Goal: Task Accomplishment & Management: Use online tool/utility

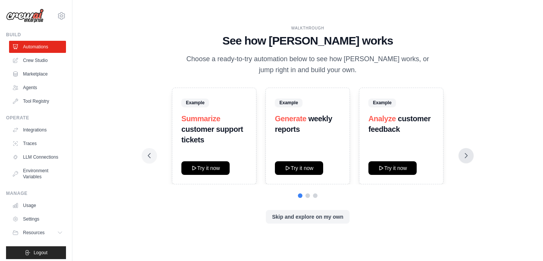
click at [463, 158] on icon at bounding box center [467, 156] width 8 height 8
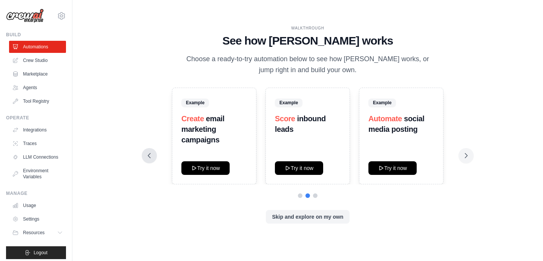
click at [149, 160] on button at bounding box center [149, 155] width 15 height 15
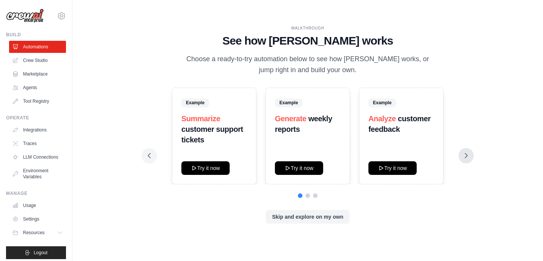
click at [468, 157] on icon at bounding box center [467, 156] width 8 height 8
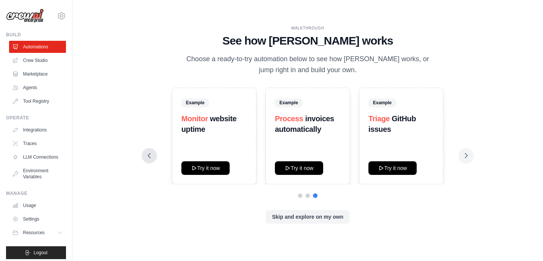
click at [149, 156] on icon at bounding box center [150, 156] width 8 height 8
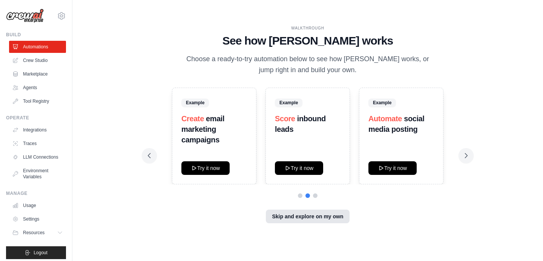
click at [325, 221] on button "Skip and explore on my own" at bounding box center [307, 216] width 83 height 14
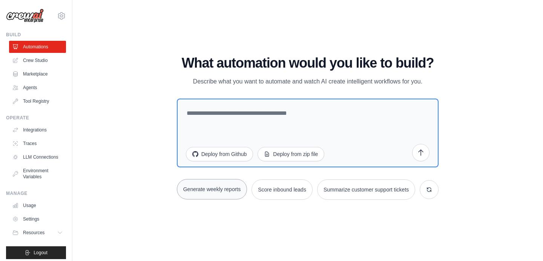
click at [236, 195] on button "Generate weekly reports" at bounding box center [212, 189] width 71 height 20
type textarea "**********"
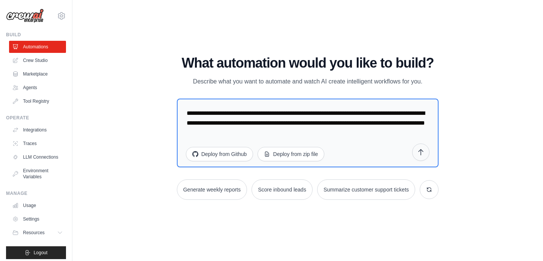
click at [422, 154] on icon "submit" at bounding box center [421, 152] width 8 height 8
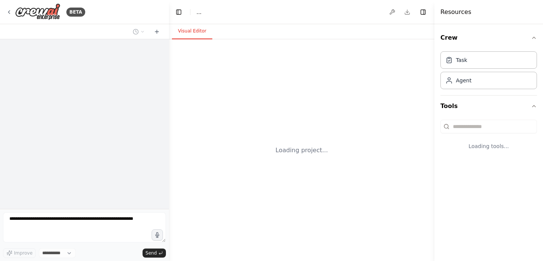
select select "****"
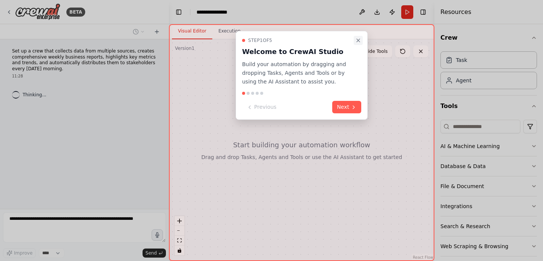
click at [357, 40] on icon "Close walkthrough" at bounding box center [358, 40] width 6 height 6
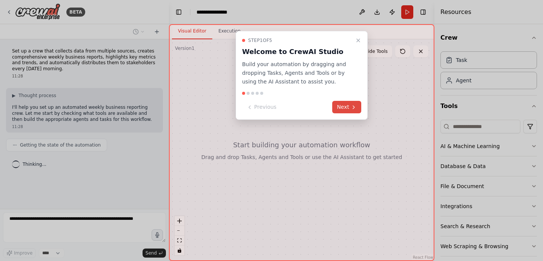
click at [345, 109] on button "Next" at bounding box center [346, 107] width 29 height 12
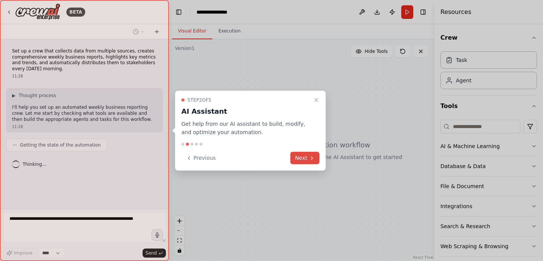
click at [301, 160] on button "Next" at bounding box center [305, 158] width 29 height 12
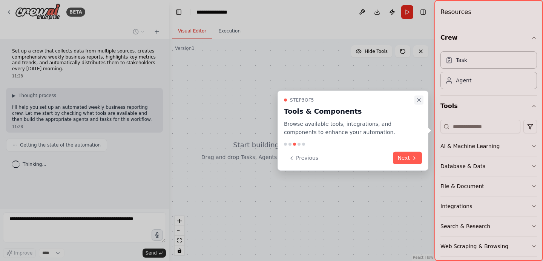
click at [419, 100] on icon "Close walkthrough" at bounding box center [419, 99] width 3 height 3
click at [420, 98] on icon "Close walkthrough" at bounding box center [419, 100] width 6 height 6
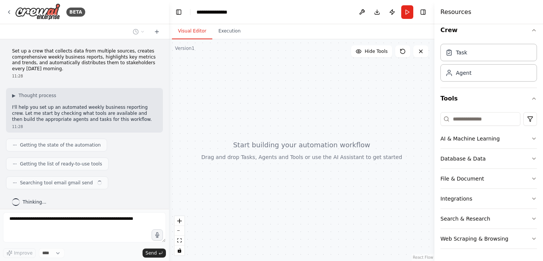
scroll to position [6, 0]
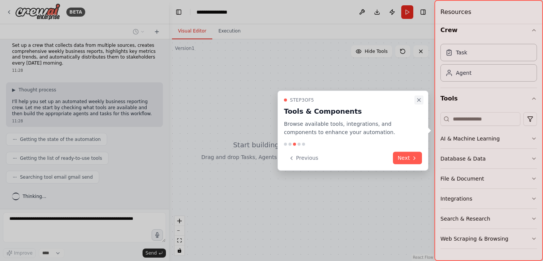
click at [420, 102] on icon "Close walkthrough" at bounding box center [419, 100] width 6 height 6
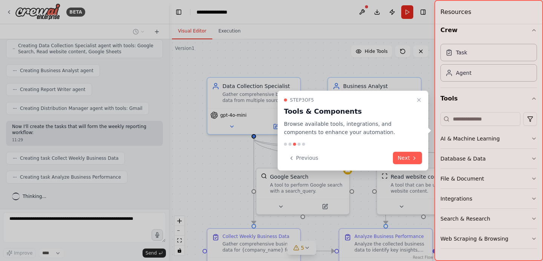
scroll to position [249, 0]
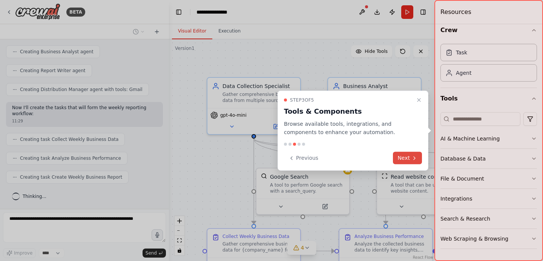
click at [406, 160] on button "Next" at bounding box center [407, 158] width 29 height 12
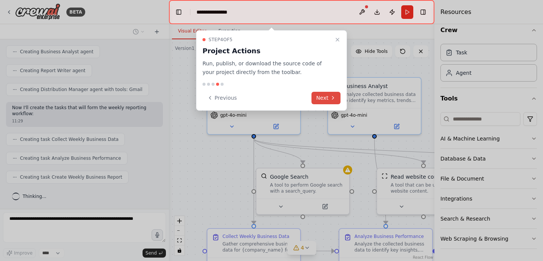
click at [331, 97] on icon at bounding box center [333, 98] width 6 height 6
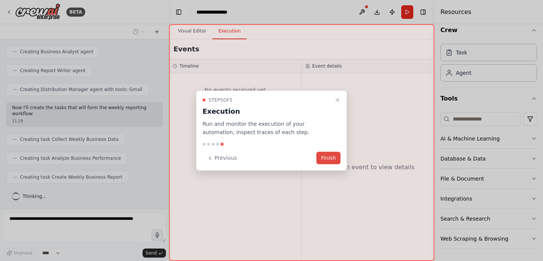
click at [327, 160] on button "Finish" at bounding box center [329, 158] width 24 height 12
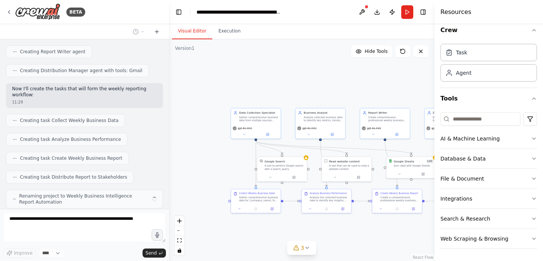
scroll to position [293, 0]
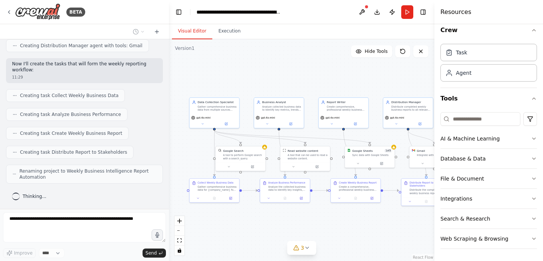
drag, startPoint x: 315, startPoint y: 84, endPoint x: 257, endPoint y: 66, distance: 61.1
click at [256, 66] on div ".deletable-edge-delete-btn { width: 20px; height: 20px; border: 0px solid #ffff…" at bounding box center [302, 150] width 266 height 222
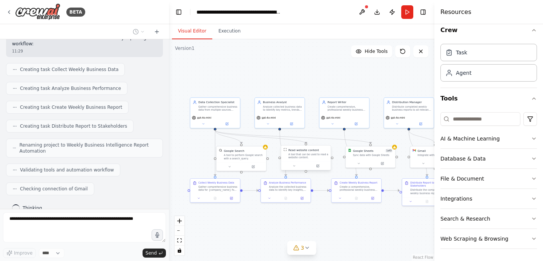
scroll to position [350, 0]
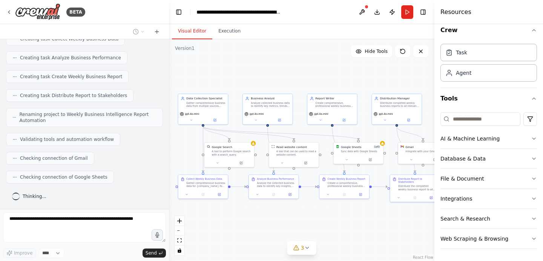
drag, startPoint x: 352, startPoint y: 74, endPoint x: 341, endPoint y: 70, distance: 11.2
click at [341, 70] on div ".deletable-edge-delete-btn { width: 20px; height: 20px; border: 0px solid #ffff…" at bounding box center [302, 150] width 266 height 222
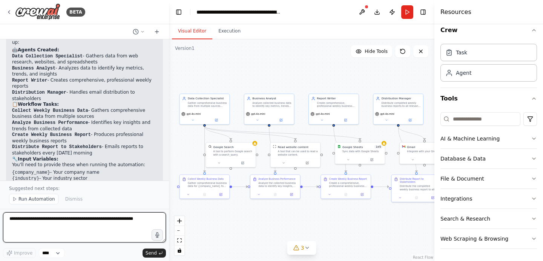
scroll to position [524, 0]
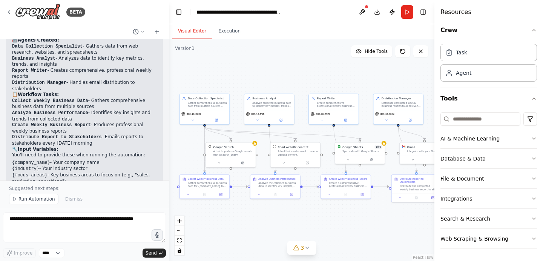
click at [535, 135] on icon "button" at bounding box center [534, 138] width 6 height 6
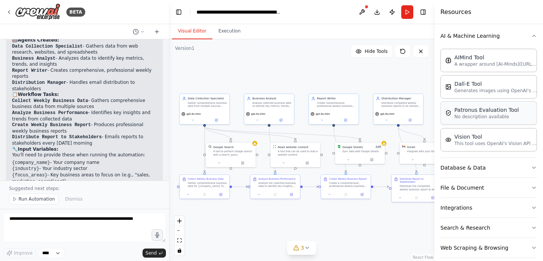
scroll to position [111, 0]
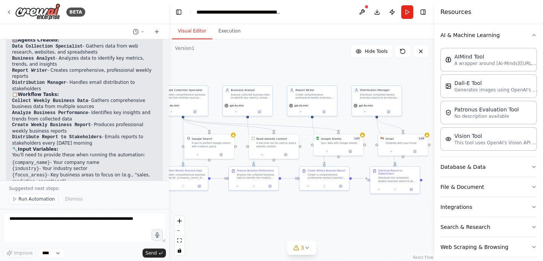
drag, startPoint x: 355, startPoint y: 79, endPoint x: 334, endPoint y: 71, distance: 23.1
click at [334, 71] on div ".deletable-edge-delete-btn { width: 20px; height: 20px; border: 0px solid #ffff…" at bounding box center [302, 150] width 266 height 222
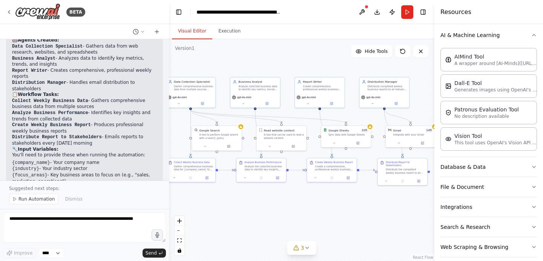
drag, startPoint x: 326, startPoint y: 65, endPoint x: 325, endPoint y: 56, distance: 8.7
click at [325, 56] on div ".deletable-edge-delete-btn { width: 20px; height: 20px; border: 0px solid #ffff…" at bounding box center [302, 150] width 266 height 222
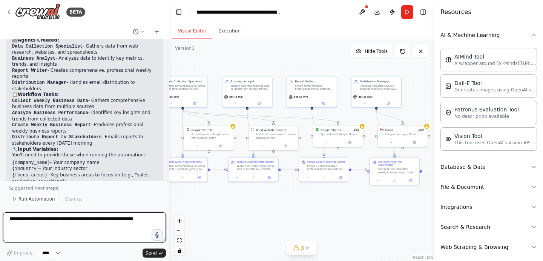
click at [77, 225] on textarea at bounding box center [84, 227] width 163 height 30
type textarea "*"
type textarea "**********"
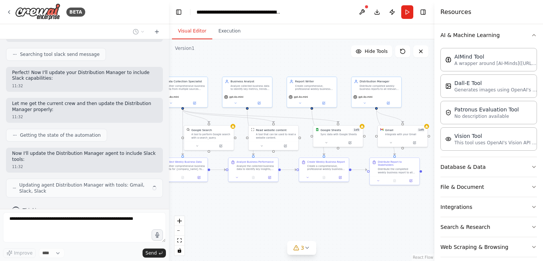
scroll to position [866, 0]
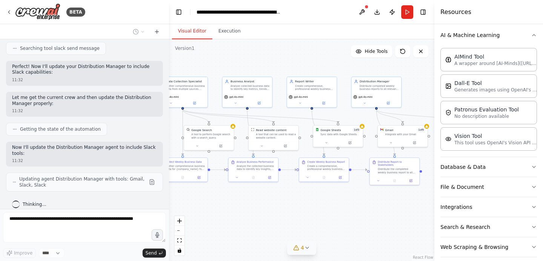
click at [306, 247] on icon at bounding box center [307, 248] width 6 height 6
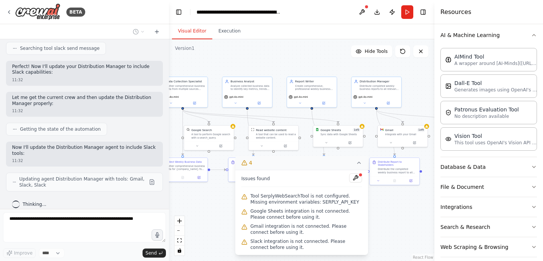
click at [388, 208] on div ".deletable-edge-delete-btn { width: 20px; height: 20px; border: 0px solid #ffff…" at bounding box center [302, 150] width 266 height 222
click at [358, 165] on icon at bounding box center [359, 163] width 6 height 6
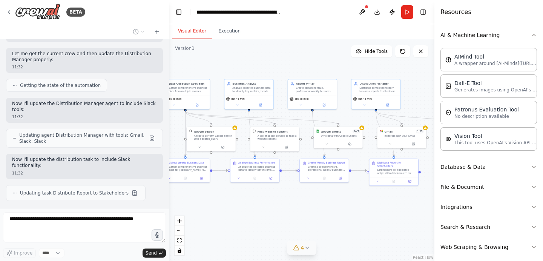
scroll to position [932, 0]
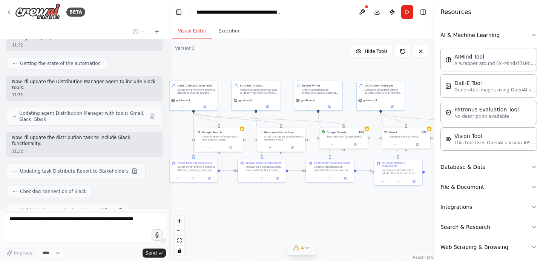
drag, startPoint x: 346, startPoint y: 219, endPoint x: 351, endPoint y: 219, distance: 5.3
click at [351, 219] on div ".deletable-edge-delete-btn { width: 20px; height: 20px; border: 0px solid #ffff…" at bounding box center [302, 150] width 266 height 222
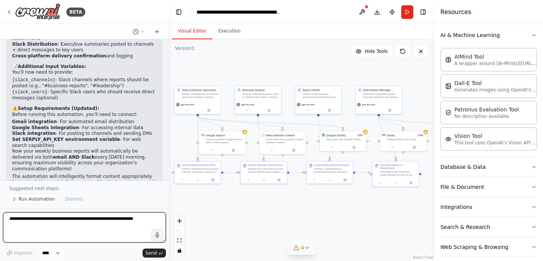
scroll to position [1223, 0]
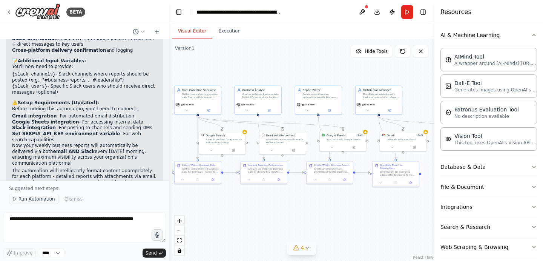
click at [30, 202] on span "Run Automation" at bounding box center [36, 199] width 37 height 6
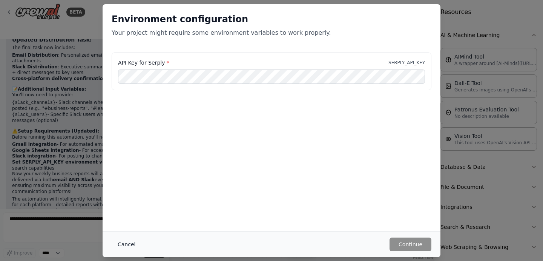
click at [122, 246] on button "Cancel" at bounding box center [127, 244] width 30 height 14
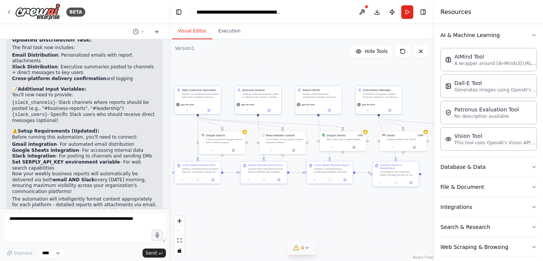
click at [306, 250] on icon at bounding box center [307, 248] width 6 height 6
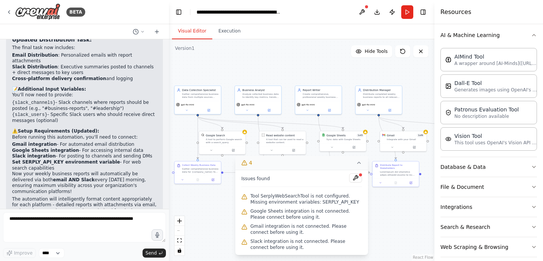
click at [305, 208] on span "Google Sheets integration is not connected. Please connect before using it." at bounding box center [307, 214] width 112 height 12
click at [57, 171] on p "Now your weekly business reports will automatically be delivered via both email…" at bounding box center [84, 182] width 145 height 23
